Goal: Find specific page/section

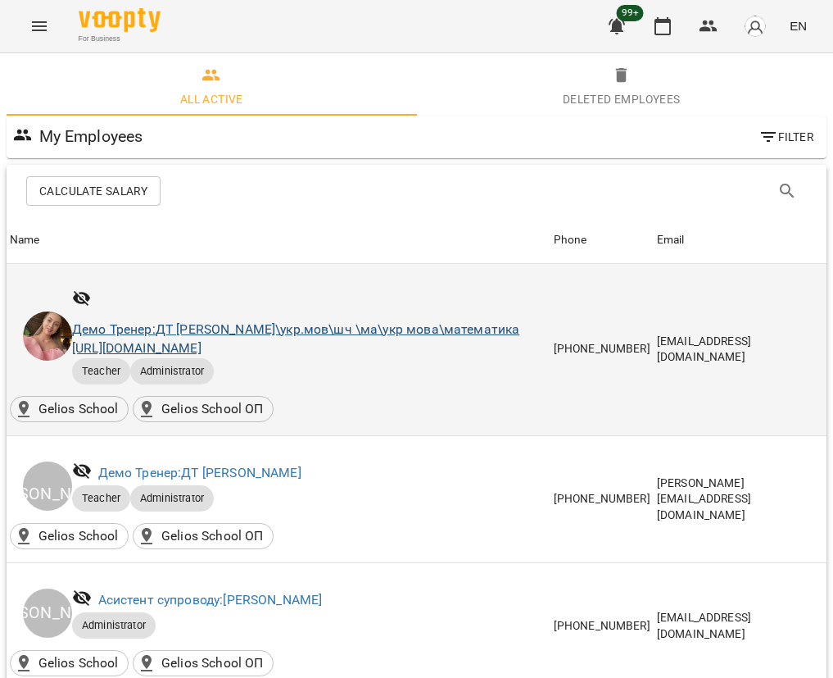
scroll to position [43, 0]
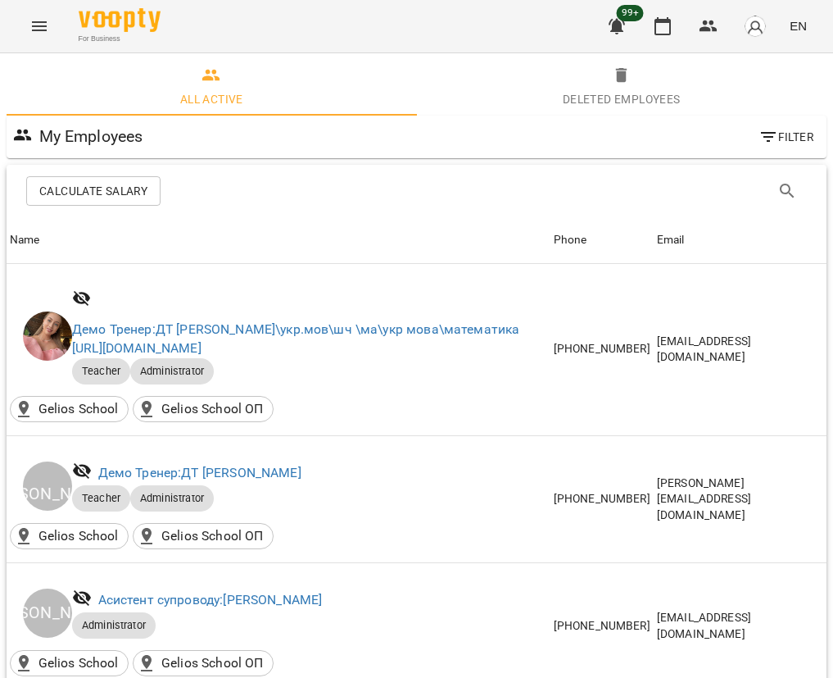
click at [38, 20] on icon "Menu" at bounding box center [39, 26] width 20 height 20
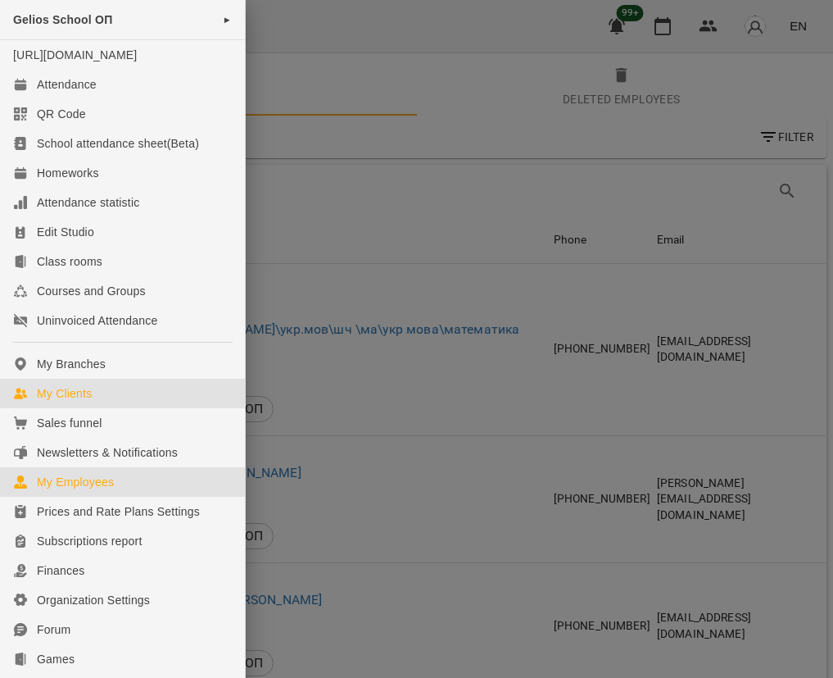
click at [116, 408] on link "My Clients" at bounding box center [122, 393] width 245 height 29
